Goal: Complete application form: Complete application form

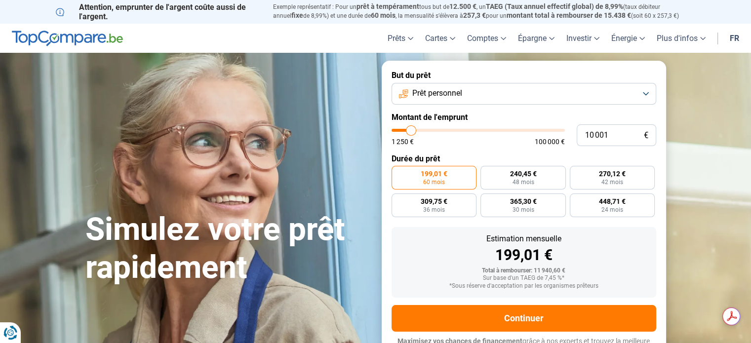
type input "10 250"
type input "10250"
type input "10 500"
type input "10500"
type input "11 000"
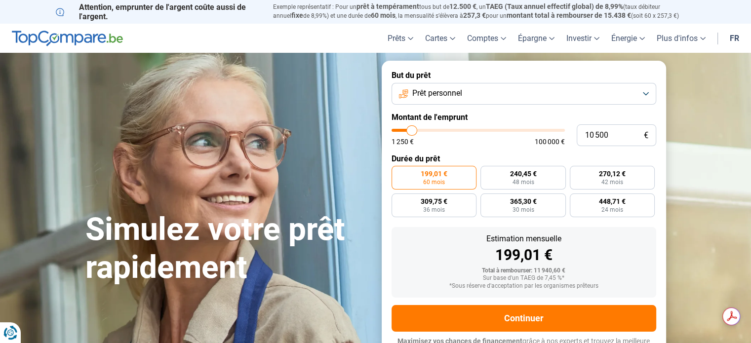
type input "11000"
type input "11 250"
type input "11250"
type input "11 750"
type input "11750"
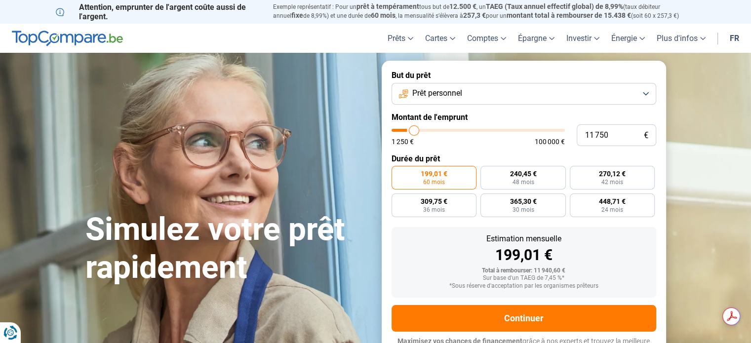
type input "12 500"
type input "12500"
type input "13 000"
type input "13000"
type input "13 500"
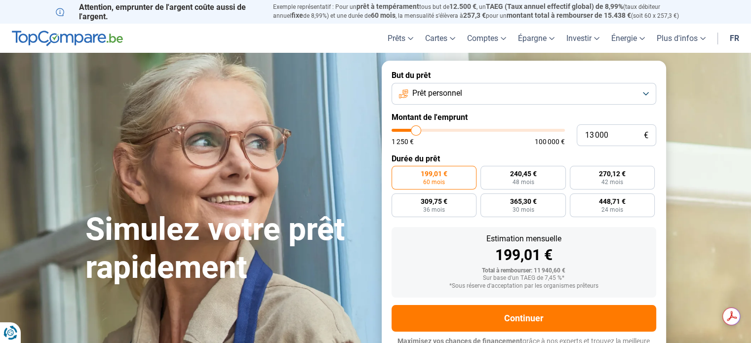
type input "13500"
type input "14 000"
type input "14000"
type input "14 750"
type input "14750"
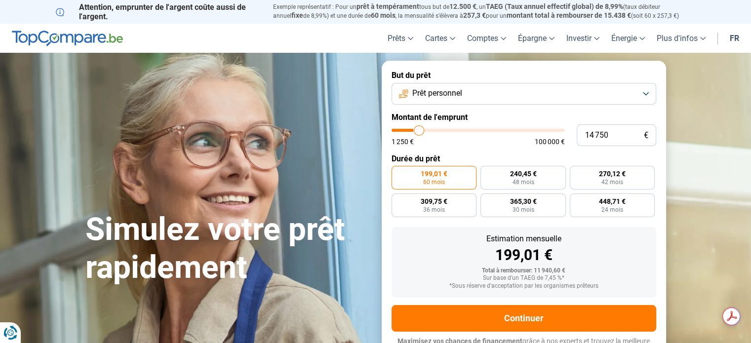
type input "15 500"
type input "15500"
type input "15 750"
type input "15750"
type input "16 000"
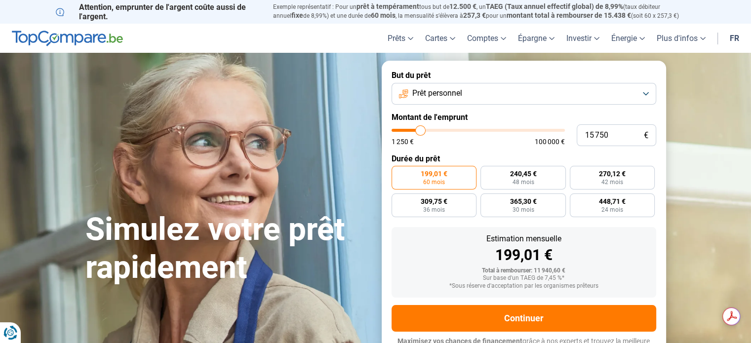
type input "16000"
type input "16 750"
type input "16750"
type input "17 000"
type input "17000"
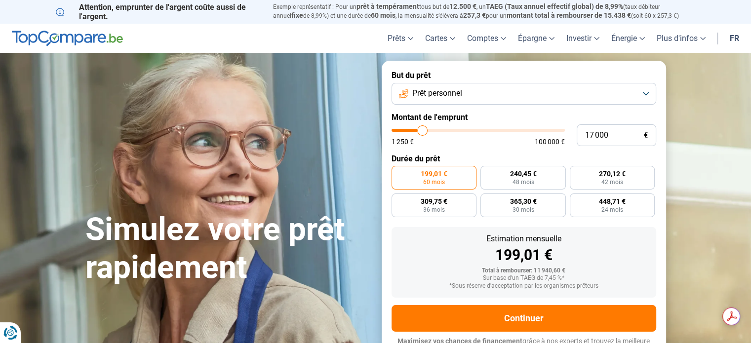
type input "17 500"
type input "17500"
type input "17 750"
type input "17750"
type input "18 000"
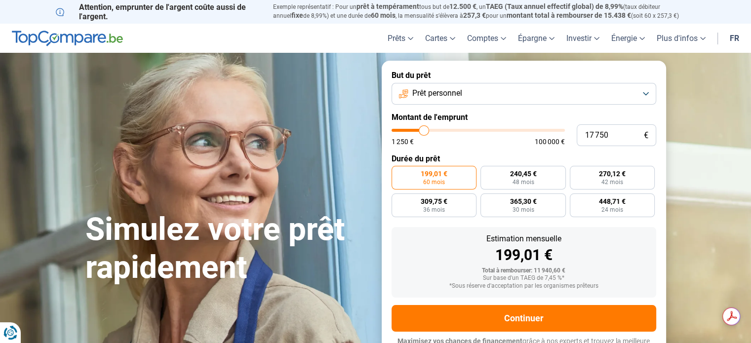
type input "18000"
type input "17 250"
type input "17250"
type input "17 000"
type input "17000"
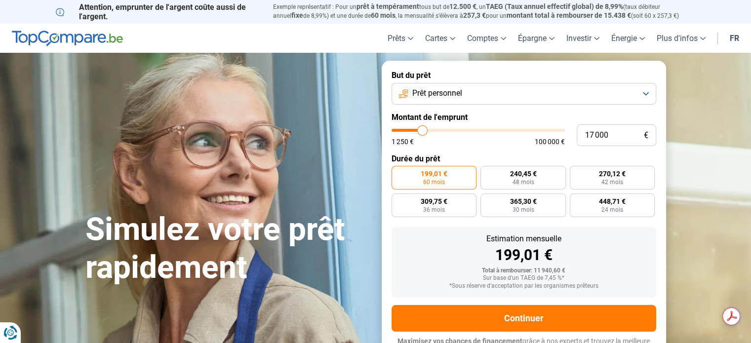
type input "16 750"
type input "16750"
type input "16 500"
type input "16500"
type input "16 000"
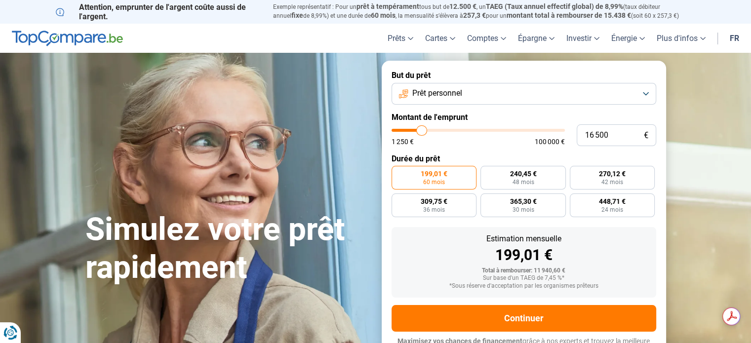
type input "16000"
type input "15 500"
type input "15500"
type input "15 250"
type input "15250"
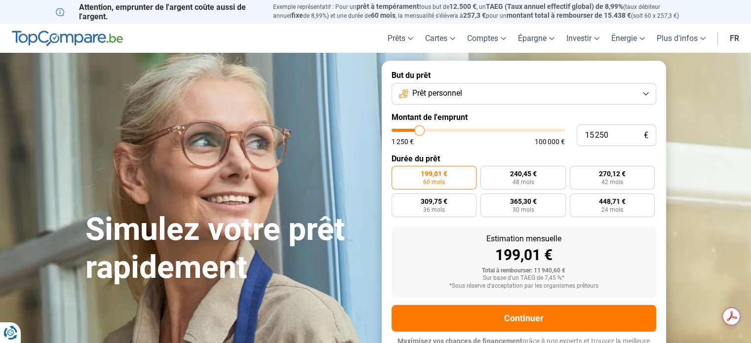
type input "14 750"
type input "14750"
type input "14 250"
type input "14250"
type input "14 000"
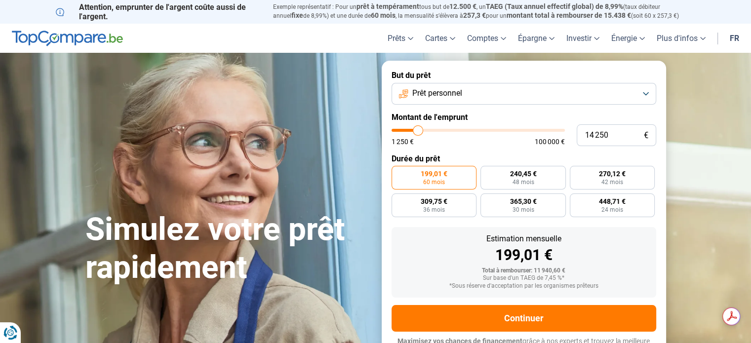
type input "14000"
type input "13 750"
type input "13750"
type input "13 500"
type input "13500"
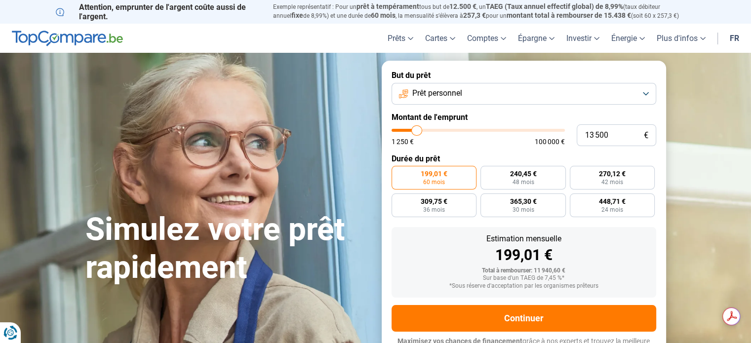
type input "13 250"
type input "13250"
type input "13 000"
type input "13000"
type input "12 750"
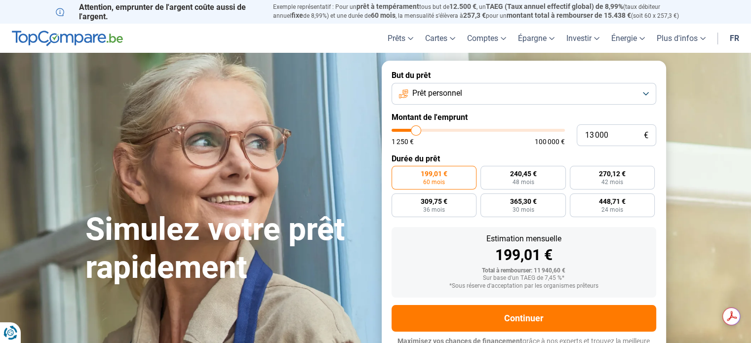
type input "12750"
type input "12 500"
type input "12500"
type input "12 250"
type input "12250"
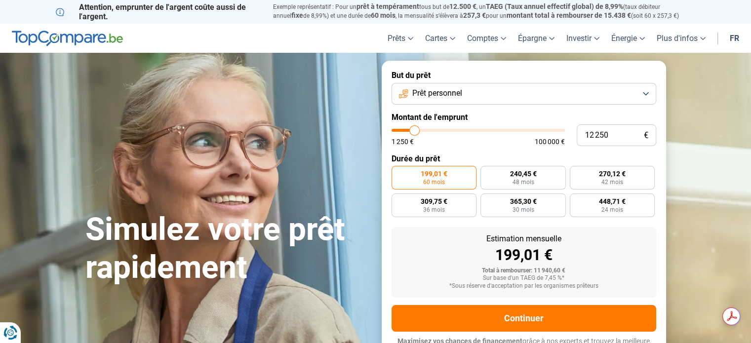
type input "12 000"
type input "12000"
type input "11 750"
type input "11750"
type input "11 500"
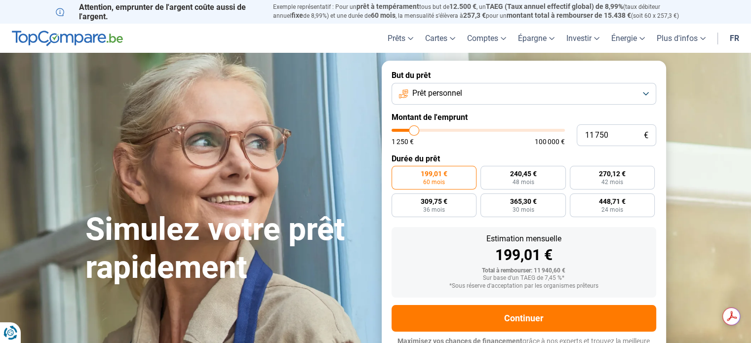
type input "11500"
type input "11 250"
type input "11250"
type input "11 000"
type input "11000"
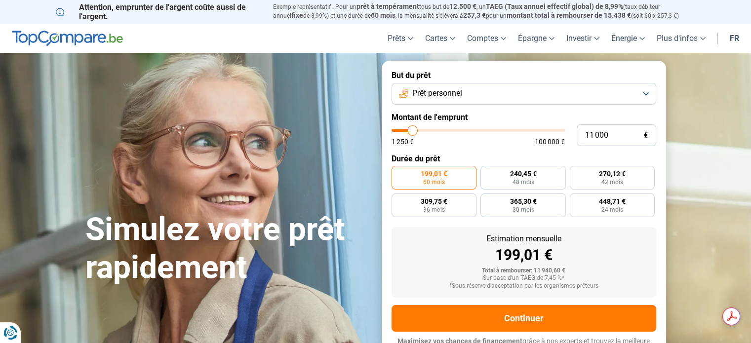
type input "10 750"
type input "10750"
type input "10 500"
type input "10500"
type input "10 250"
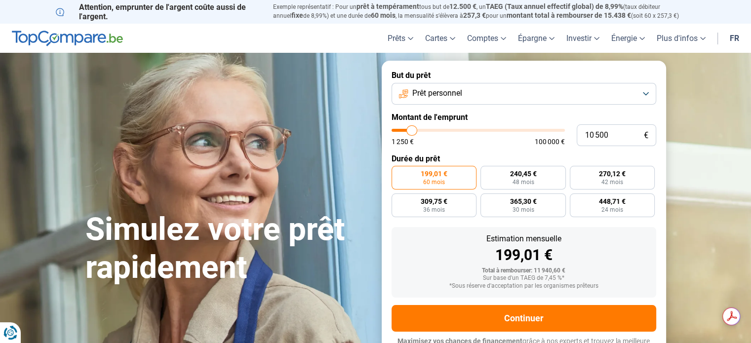
type input "10250"
type input "10 000"
type input "10000"
type input "9 750"
type input "9750"
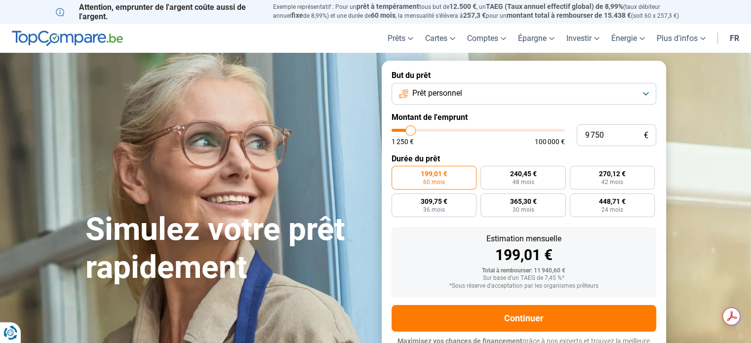
type input "9 500"
type input "9500"
type input "9 750"
type input "9750"
type input "10 000"
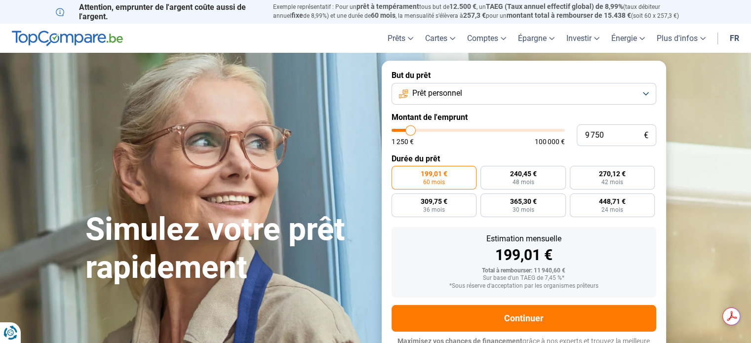
type input "10000"
type input "10 250"
type input "10250"
type input "10 000"
type input "10000"
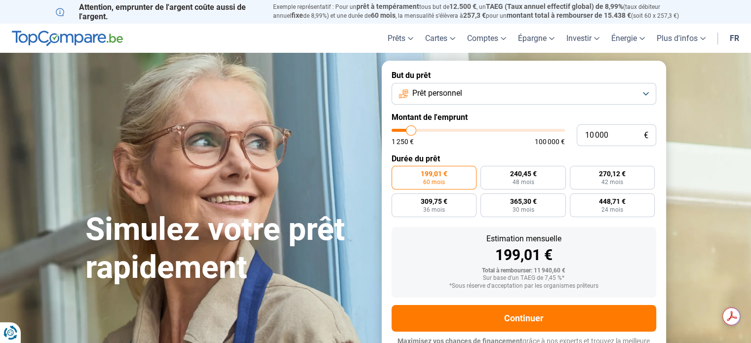
type input "9 750"
type input "9750"
type input "9 500"
type input "9500"
type input "9 250"
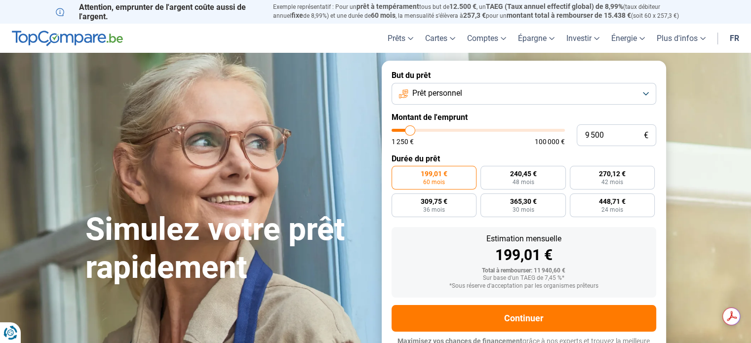
type input "9250"
type input "9 000"
type input "9000"
type input "8 750"
type input "8750"
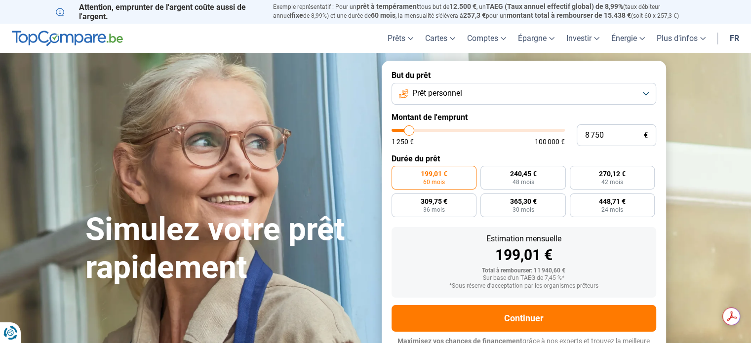
type input "8 500"
type input "8500"
click at [409, 129] on input "range" at bounding box center [477, 130] width 173 height 3
radio input "true"
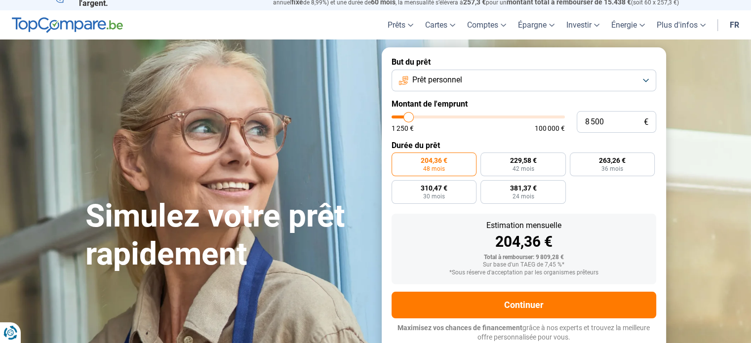
type input "9 250"
type input "9250"
type input "9 500"
type input "9500"
type input "9 750"
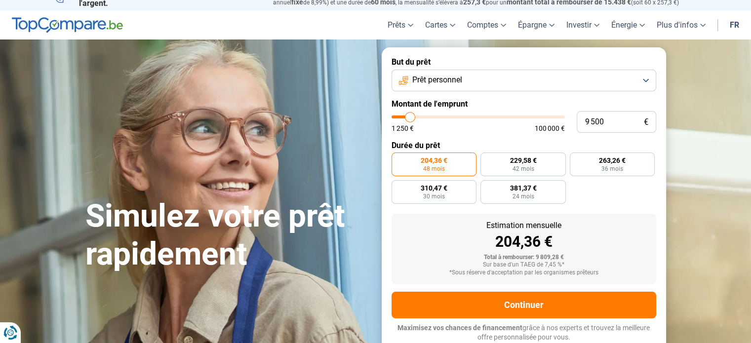
type input "9750"
type input "10 000"
type input "10000"
click at [411, 116] on input "range" at bounding box center [477, 117] width 173 height 3
click at [452, 164] on label "240,42 € 48 mois" at bounding box center [433, 165] width 85 height 24
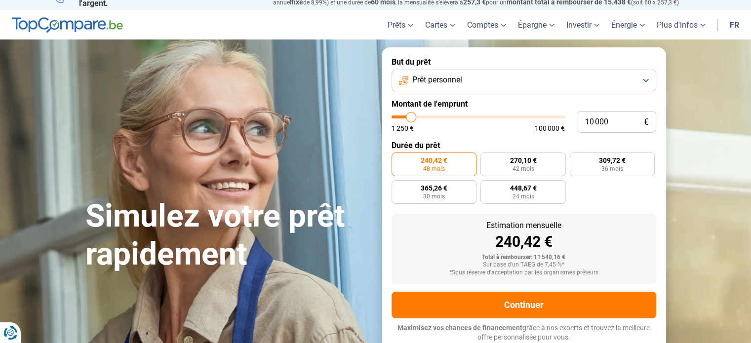
click at [398, 159] on input "240,42 € 48 mois" at bounding box center [394, 156] width 6 height 6
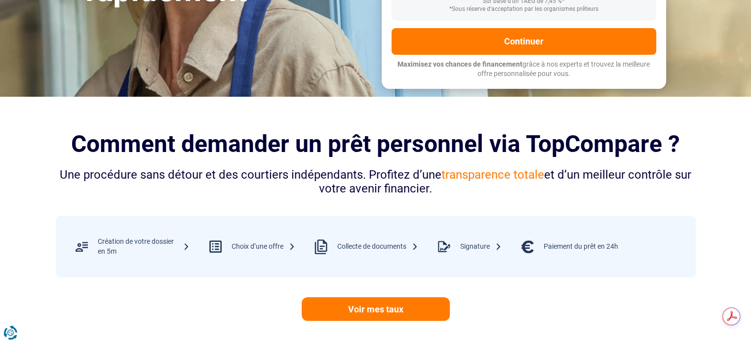
scroll to position [260, 0]
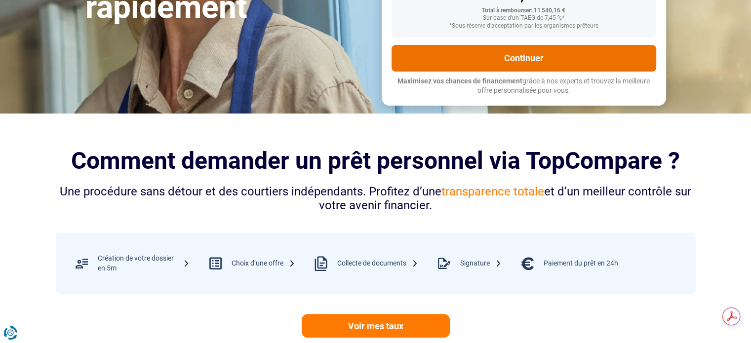
click at [498, 65] on button "Continuer" at bounding box center [523, 58] width 265 height 27
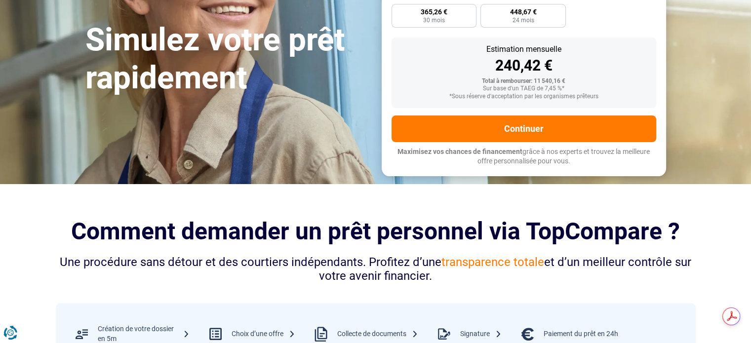
scroll to position [112, 0]
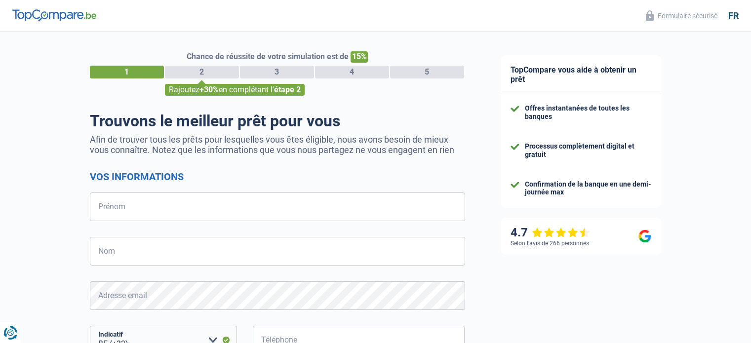
select select "32"
